Goal: Ask a question: Seek information or help from site administrators or community

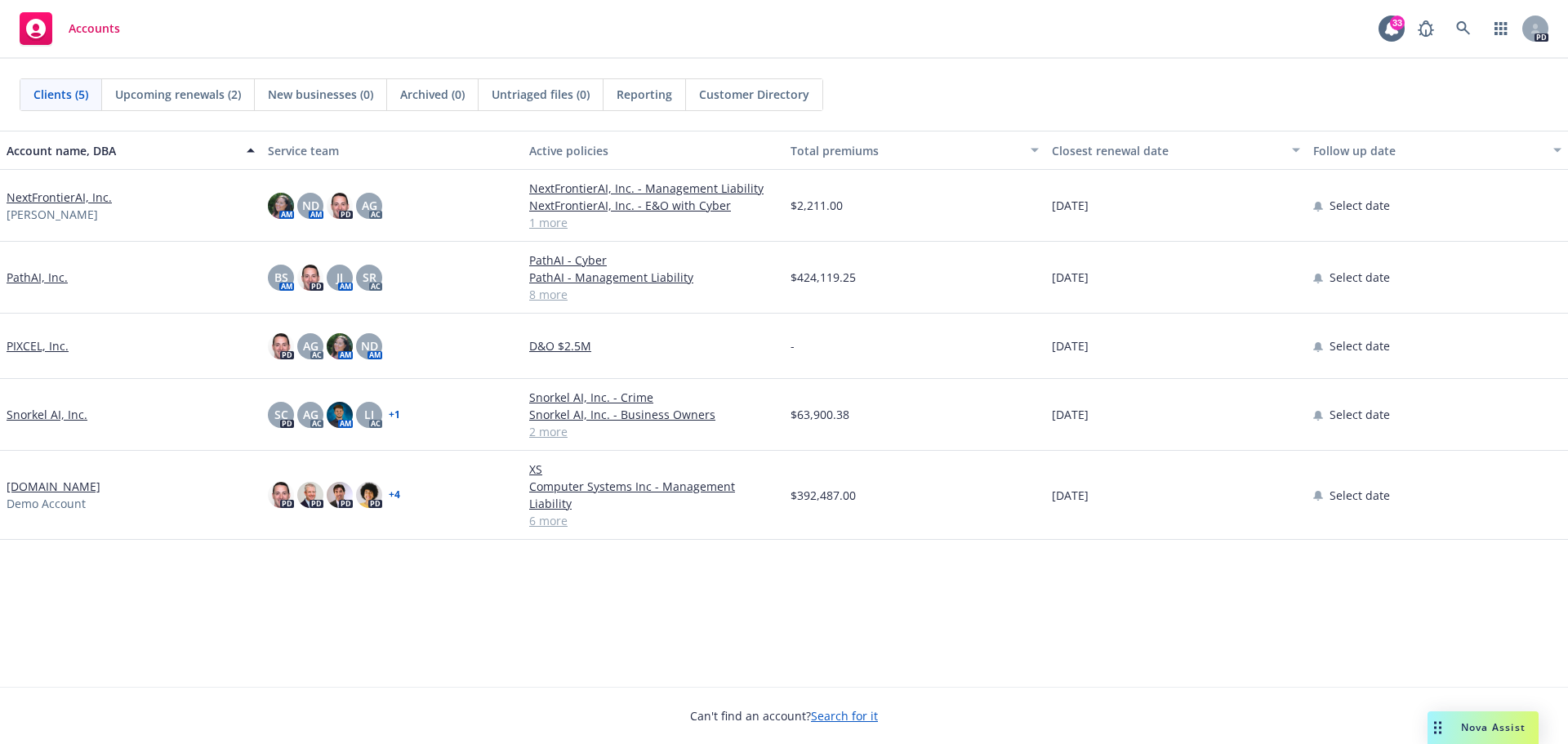
click at [1505, 729] on span "Nova Assist" at bounding box center [1493, 727] width 64 height 14
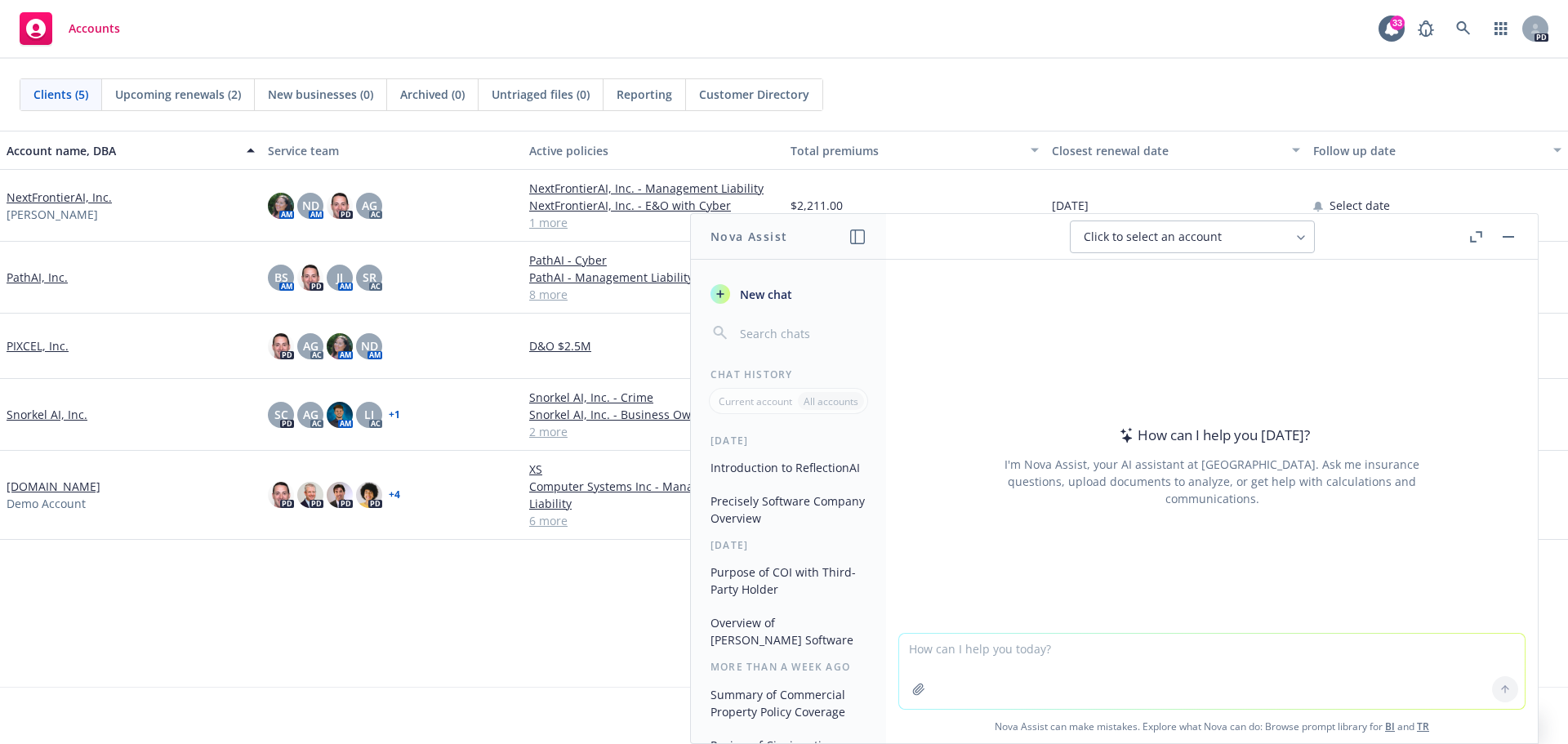
click at [1197, 652] on textarea at bounding box center [1212, 671] width 626 height 75
type textarea "What can you tell me about the software company Alkira"
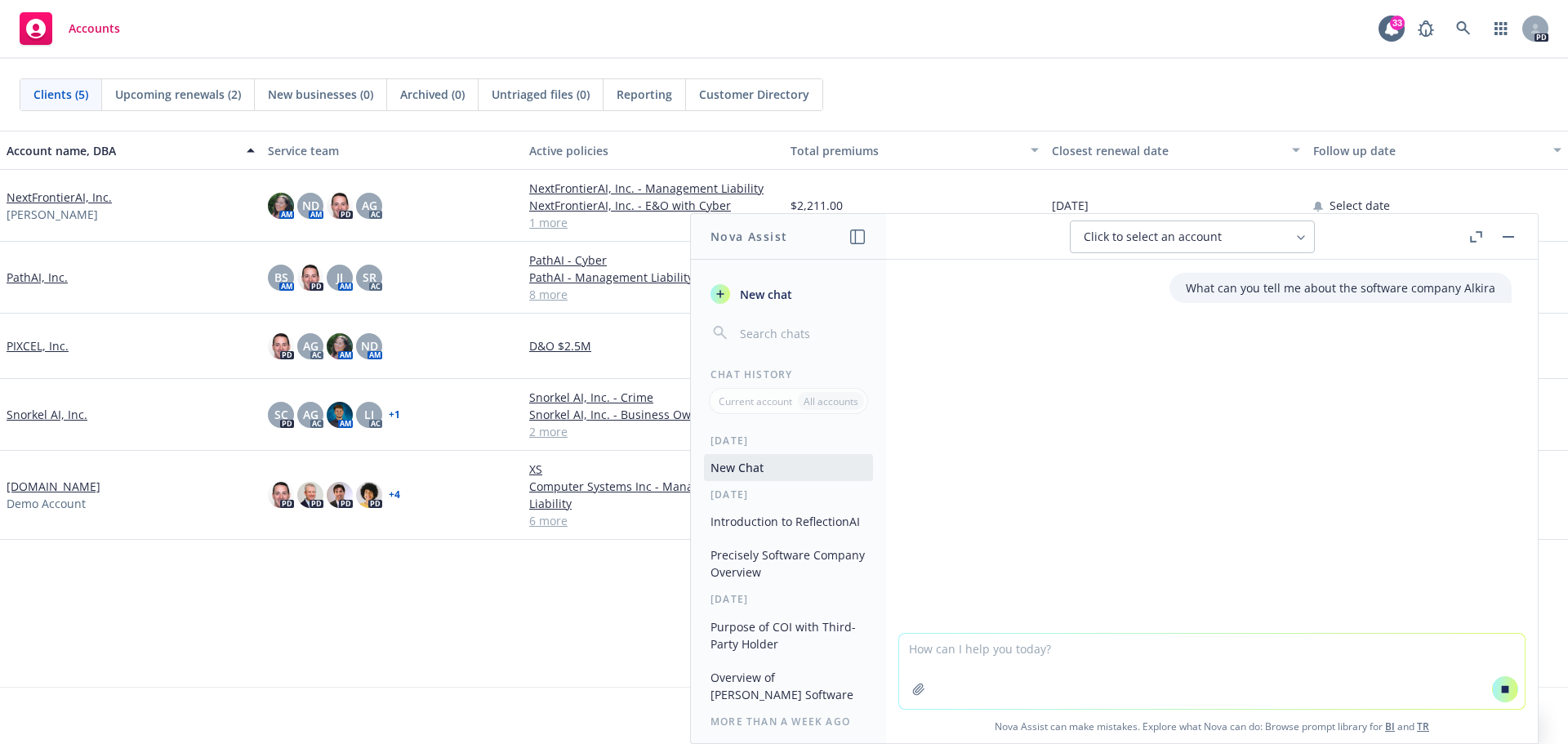
click at [1501, 691] on icon at bounding box center [1505, 689] width 8 height 8
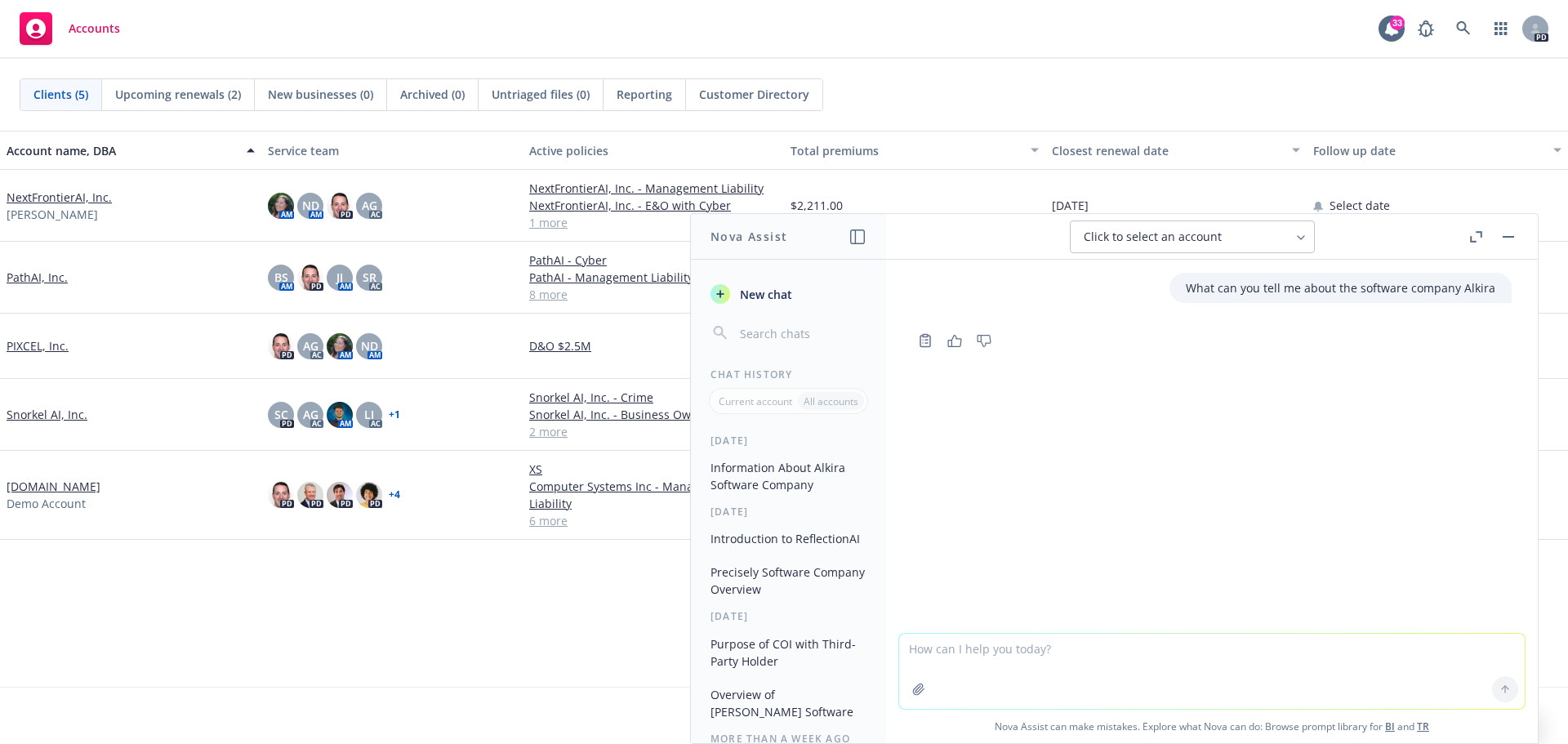
click at [967, 650] on textarea at bounding box center [1212, 671] width 626 height 75
type textarea "What can you tell me about the software company Vim?"
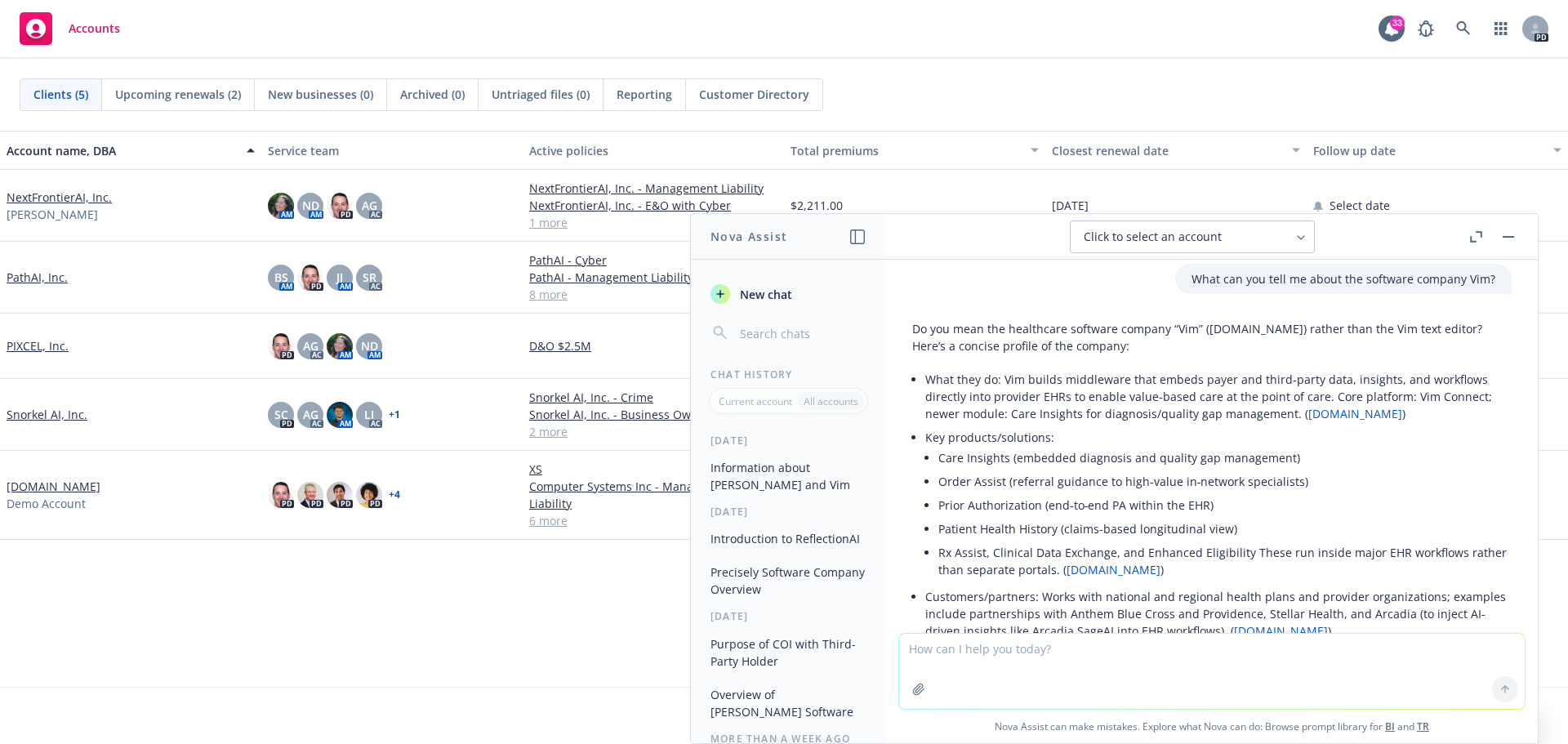
scroll to position [380, 0]
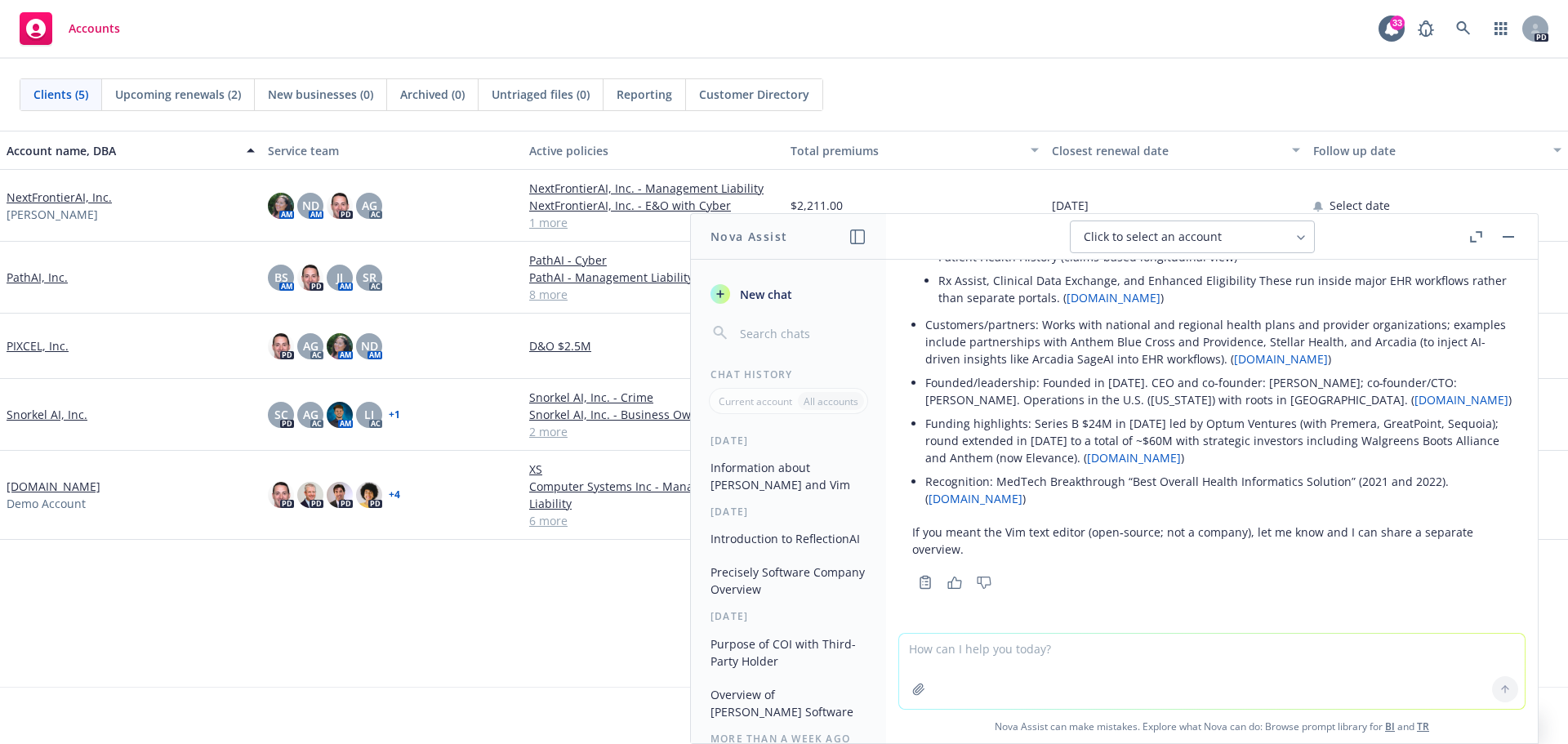
click at [1031, 660] on textarea at bounding box center [1212, 671] width 626 height 75
type textarea "What can you tell me about the software company Semgrep"
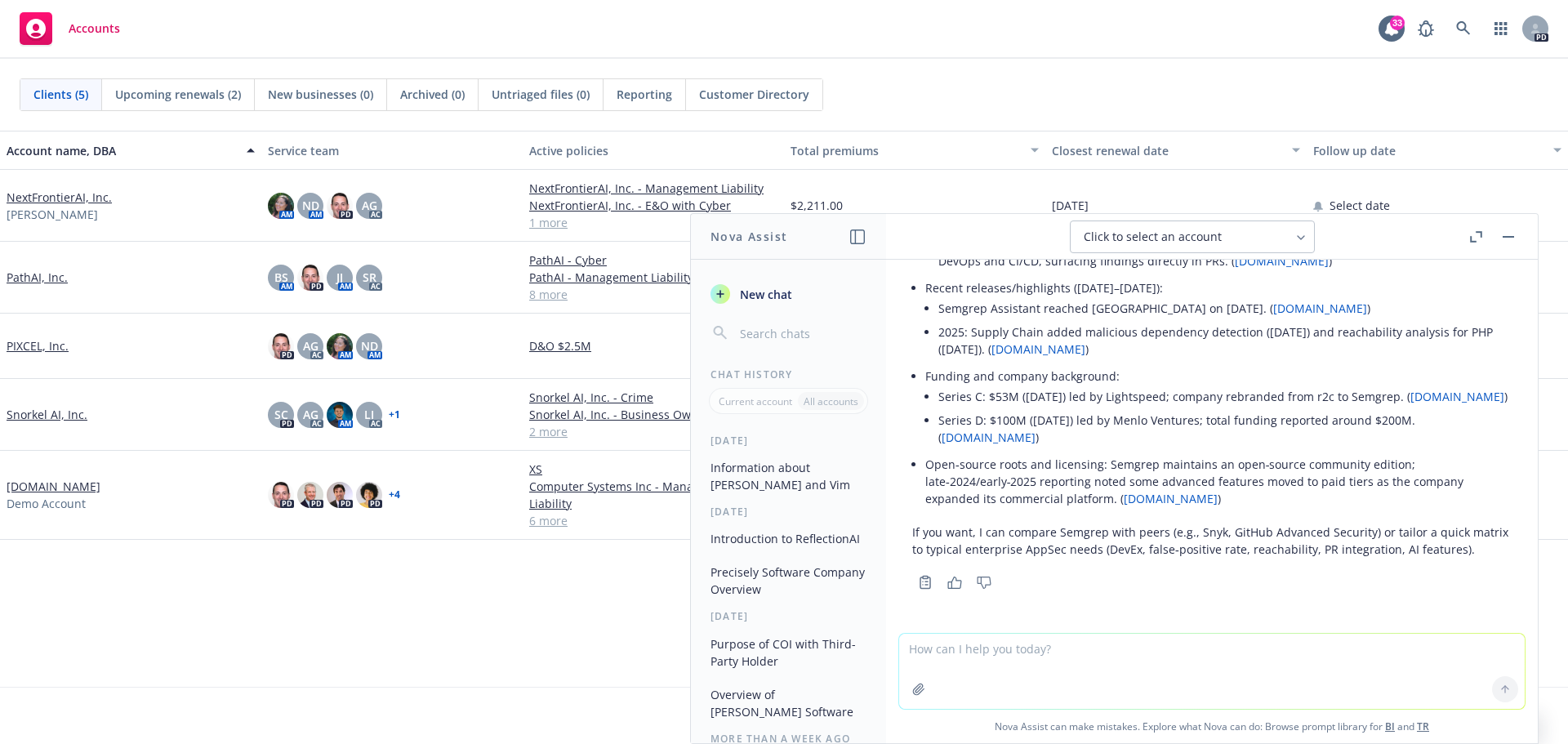
scroll to position [817, 0]
